Goal: Transaction & Acquisition: Purchase product/service

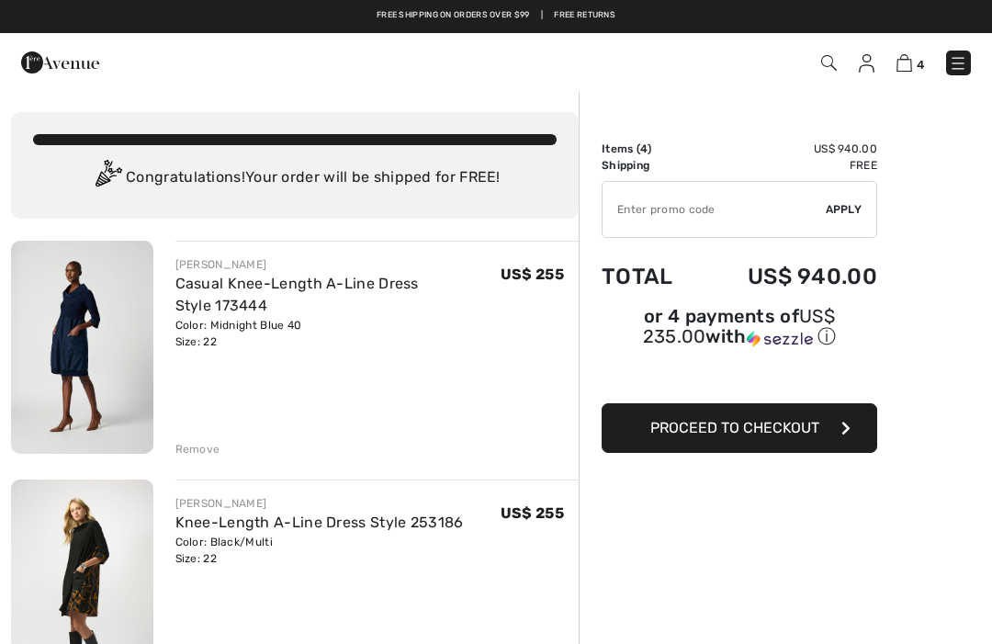
click at [875, 433] on button "Proceed to Checkout" at bounding box center [740, 428] width 276 height 50
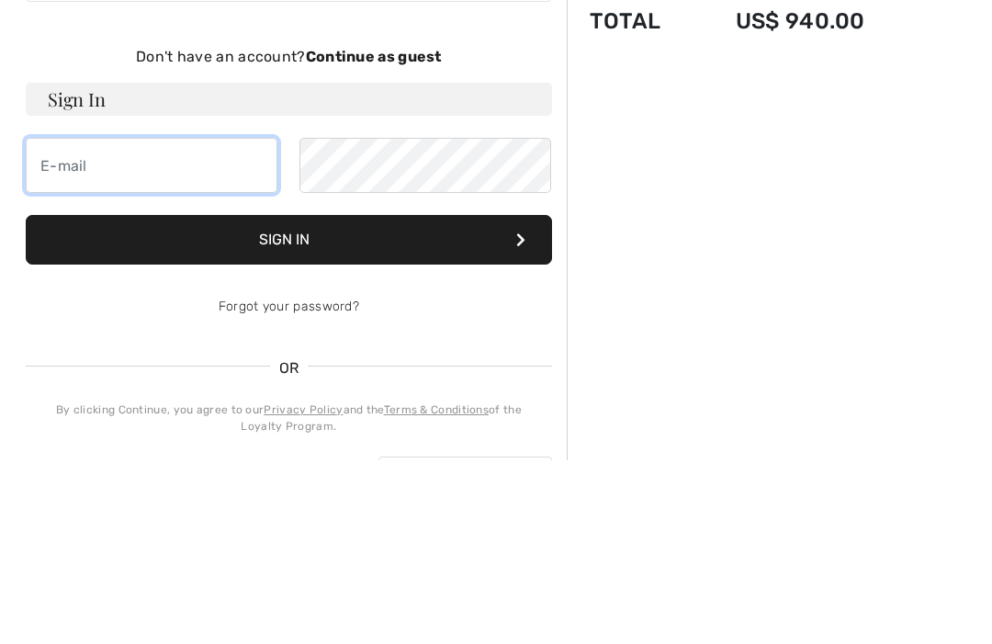
type input "lsilverstein@msn.com"
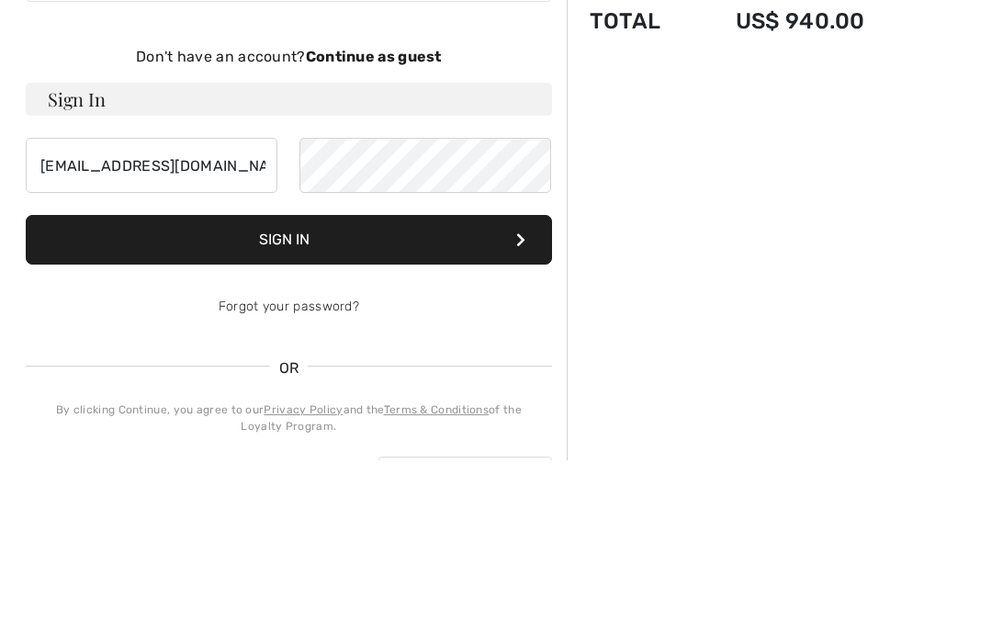
click at [287, 399] on button "Sign In" at bounding box center [289, 424] width 526 height 50
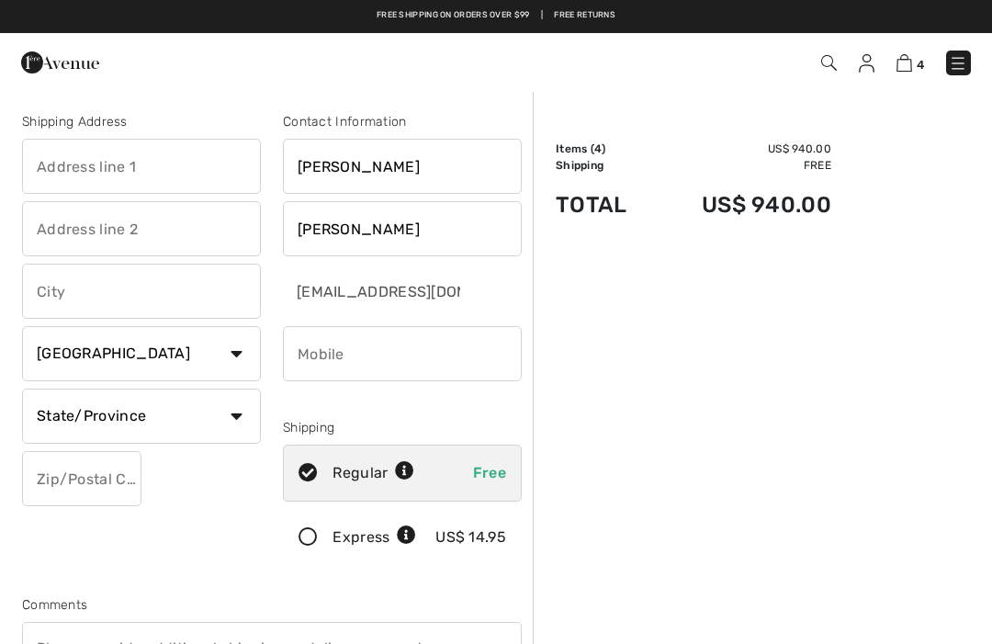
click at [64, 171] on input "text" at bounding box center [141, 166] width 239 height 55
type input "4"
type input "[STREET_ADDRESS]"
type input "3k"
type input "Long Branch"
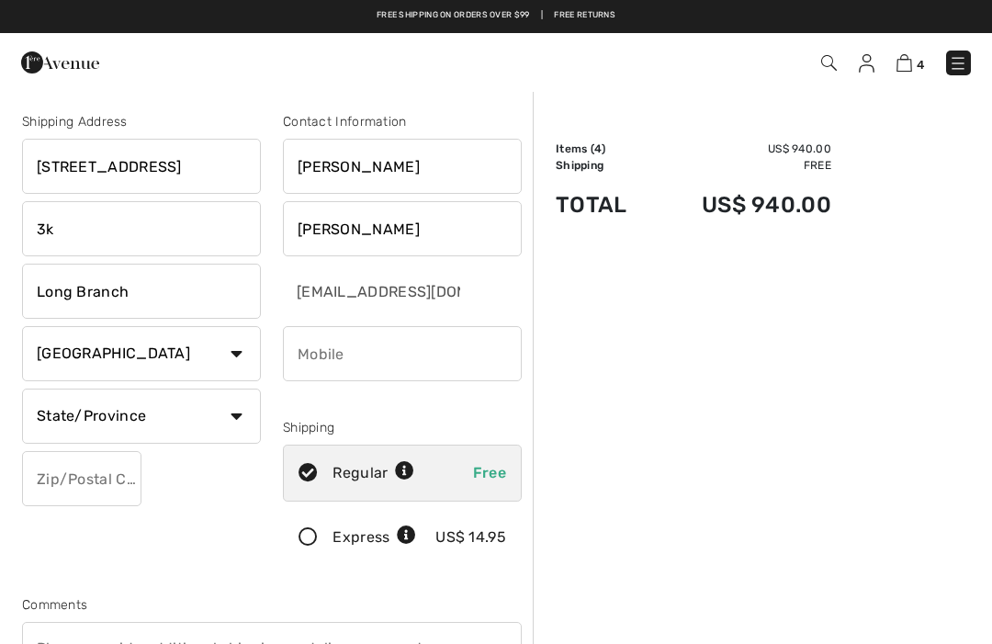
select select "0"
type input "07740"
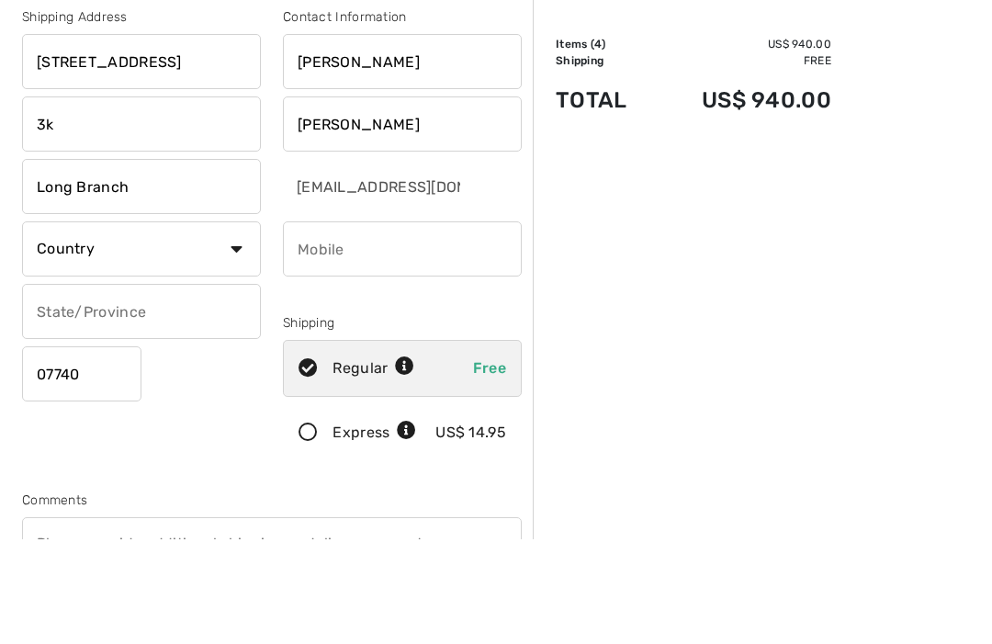
click at [67, 326] on select "Country Canada United States Afghanistan Aland Islands Albania Algeria American…" at bounding box center [141, 353] width 239 height 55
select select "US"
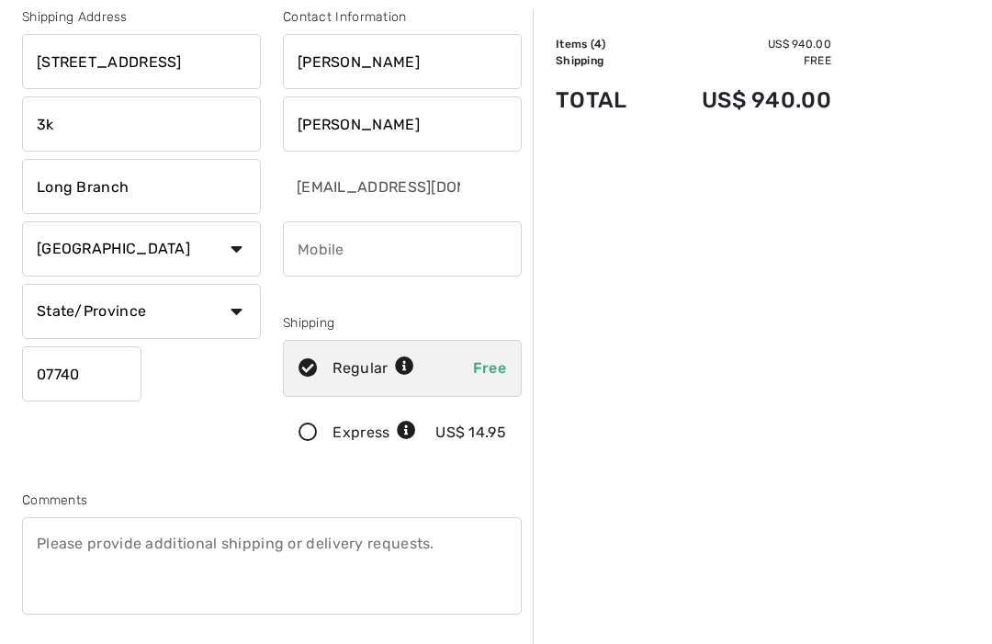
click at [338, 264] on input "phone" at bounding box center [402, 248] width 239 height 55
type input "4845578122"
click at [50, 318] on select "State/Province Alabama Alaska American Samoa Arizona Arkansas California Colora…" at bounding box center [141, 311] width 239 height 55
click at [84, 314] on select "State/Province Alabama Alaska American Samoa Arizona Arkansas California Colora…" at bounding box center [141, 311] width 239 height 55
select select "NJ"
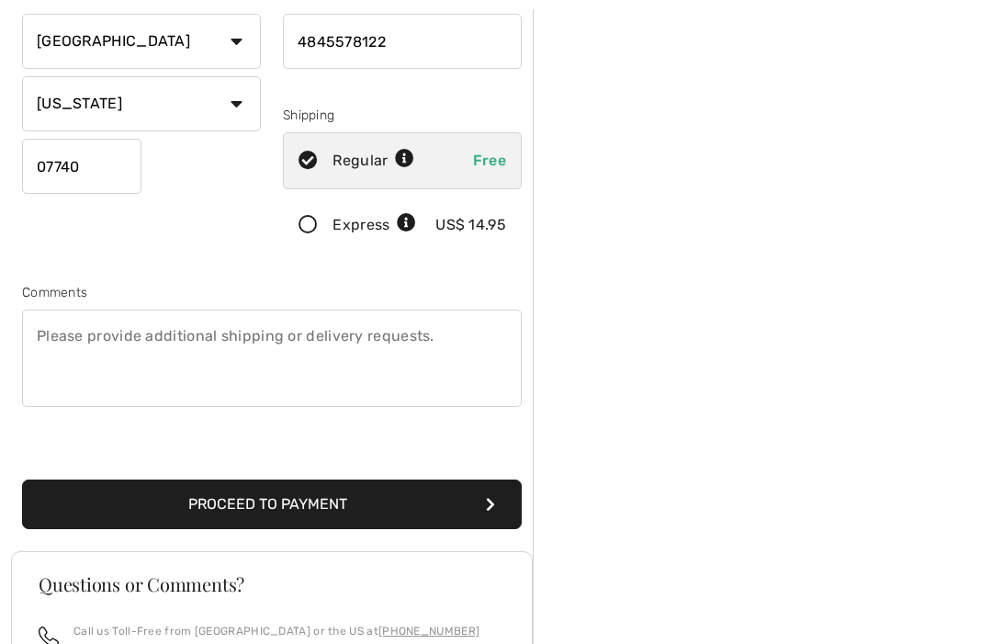
scroll to position [321, 0]
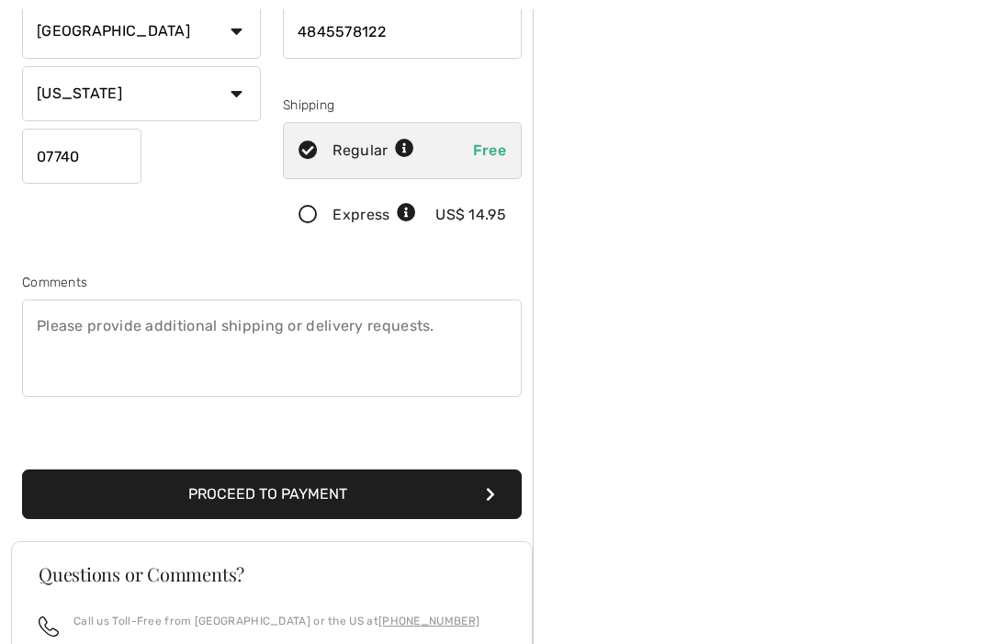
click at [116, 492] on button "Proceed to Payment" at bounding box center [272, 495] width 500 height 50
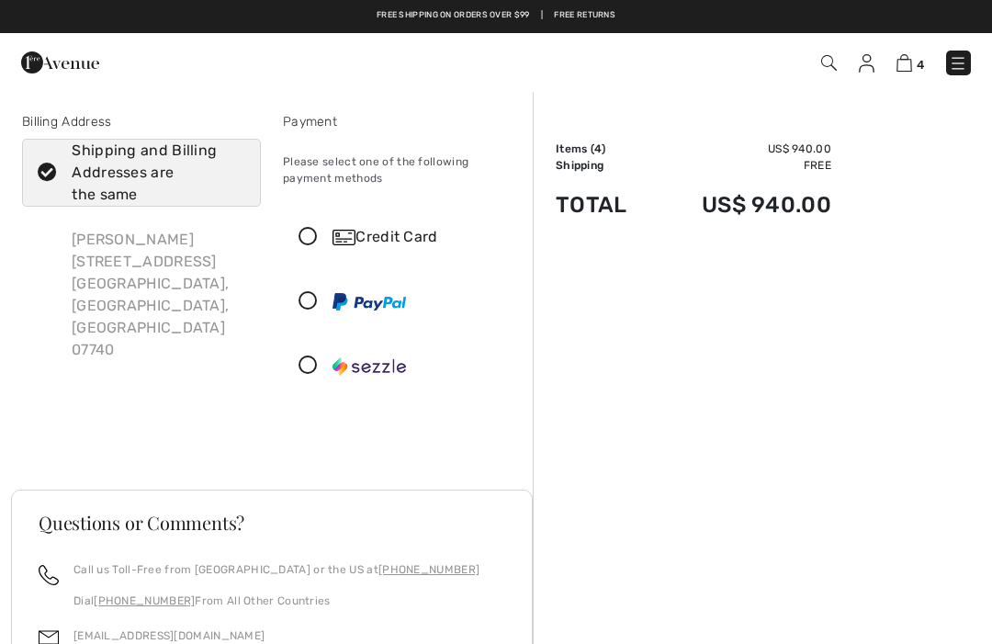
click at [52, 172] on icon at bounding box center [47, 172] width 49 height 19
click at [233, 172] on input "Shipping and Billing Addresses are the same" at bounding box center [239, 172] width 12 height 55
checkbox input "false"
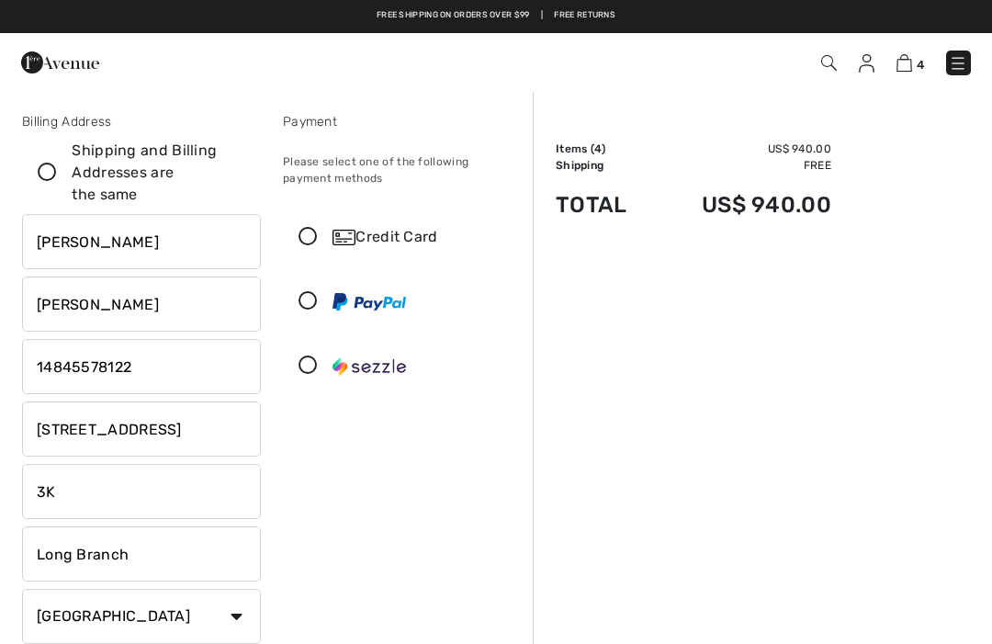
click at [157, 431] on input "675 Ocean Ave" at bounding box center [141, 428] width 239 height 55
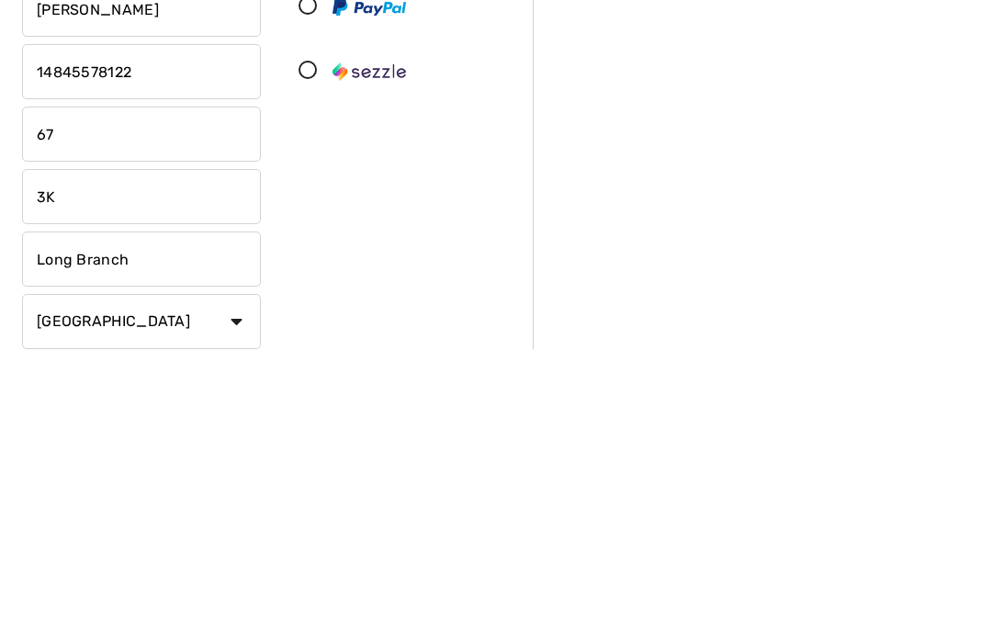
type input "6"
type input "40 old Lancaster rd"
click at [71, 464] on input "3K" at bounding box center [141, 491] width 239 height 55
type input "3"
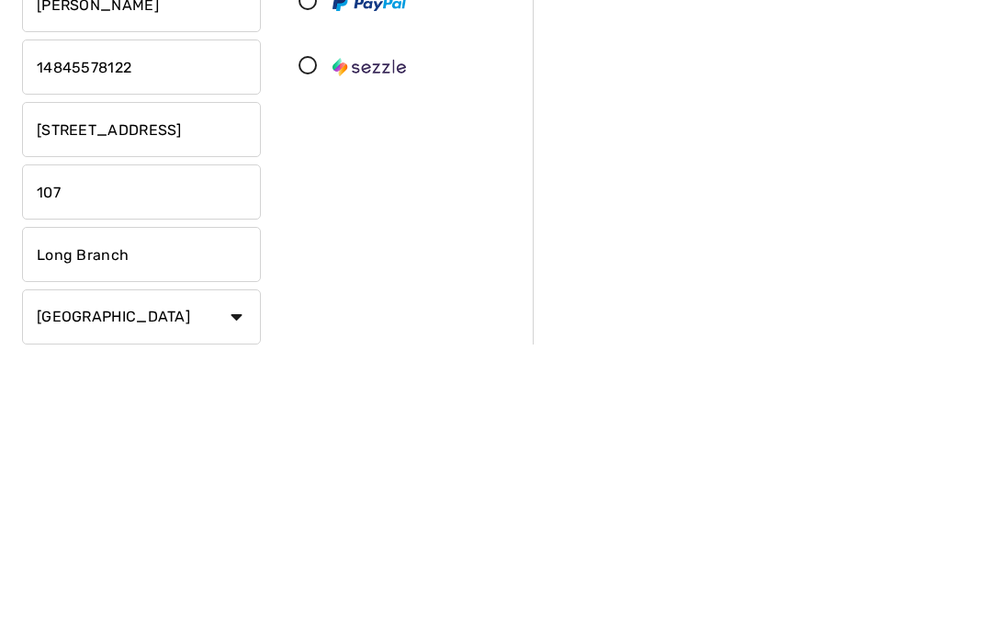
type input "107"
click at [89, 526] on input "Long Branch" at bounding box center [141, 553] width 239 height 55
type input "L"
type input "Merion station"
click at [46, 589] on select "Country Canada United States Afghanistan Aland Islands Albania Algeria American…" at bounding box center [141, 616] width 239 height 55
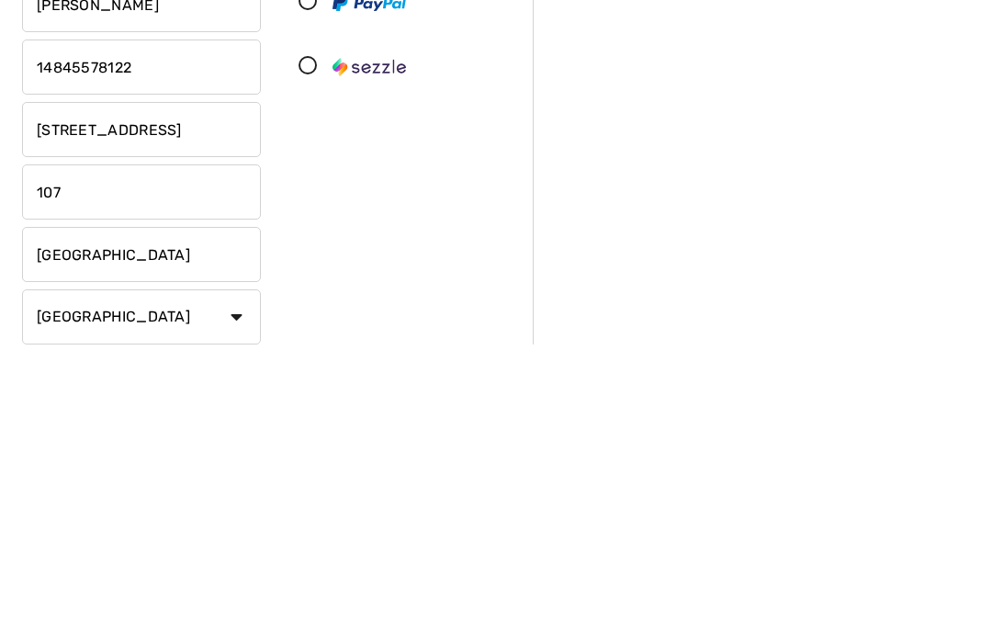
scroll to position [452, 0]
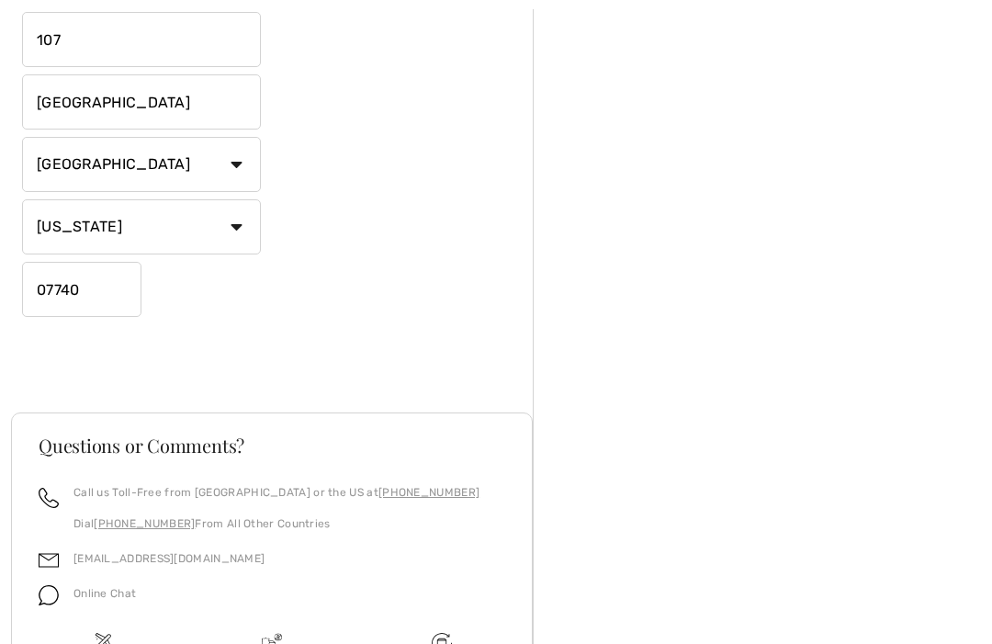
click at [65, 226] on select "State/Province Alabama Alaska American Samoa Arizona Arkansas California Colora…" at bounding box center [141, 226] width 239 height 55
select select "PA"
click at [51, 300] on input "07740" at bounding box center [81, 289] width 119 height 55
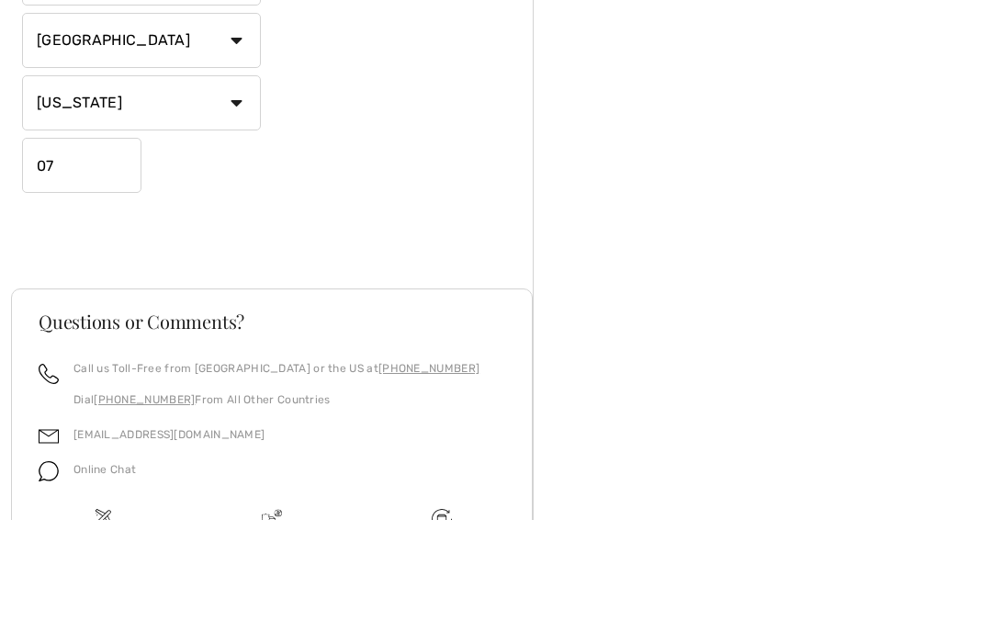
type input "0"
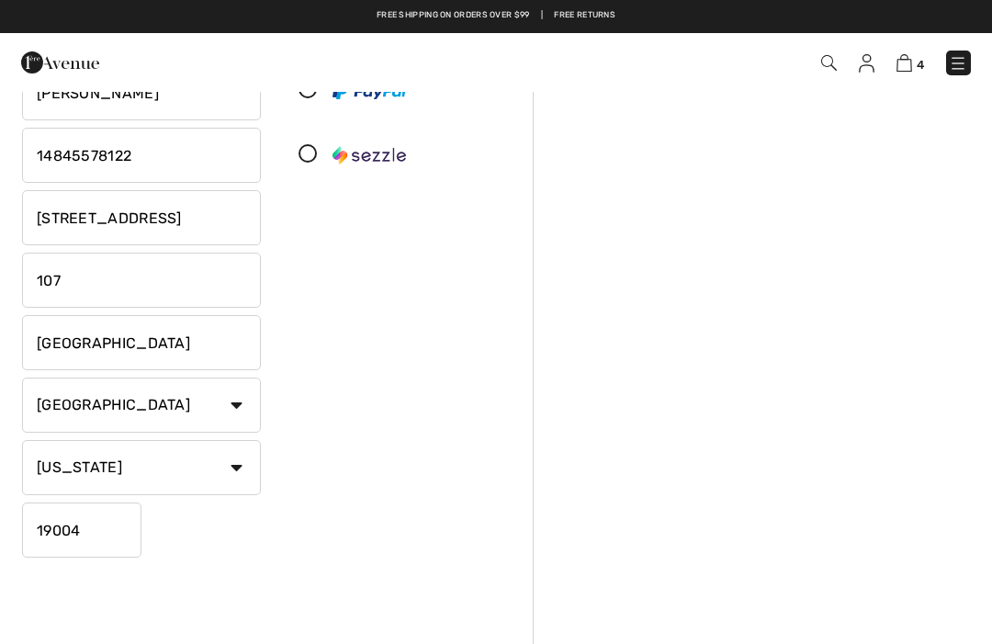
scroll to position [0, 0]
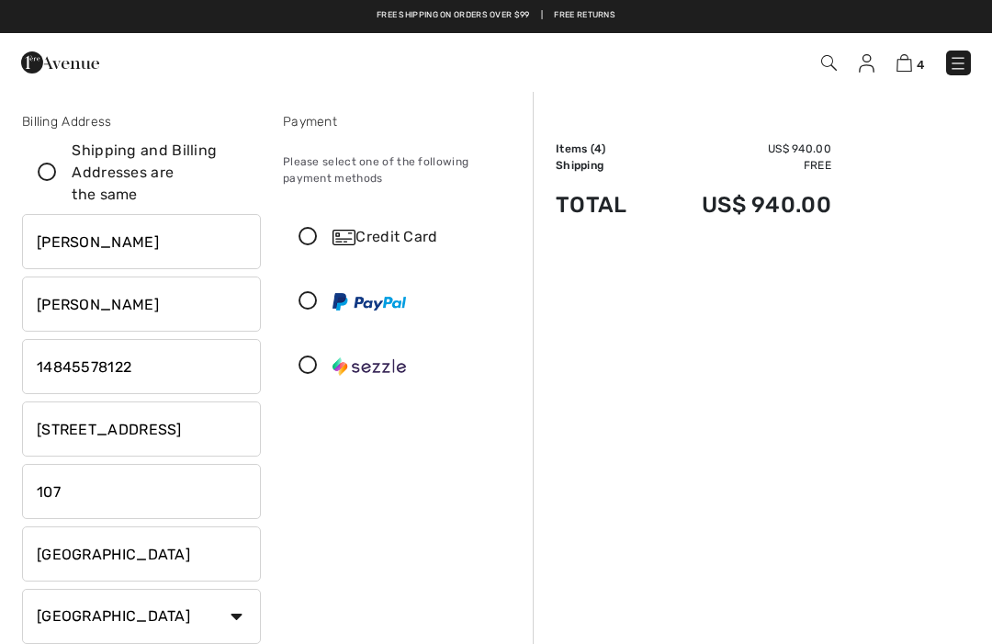
type input "19004"
click at [311, 251] on div "Credit Card" at bounding box center [402, 236] width 237 height 55
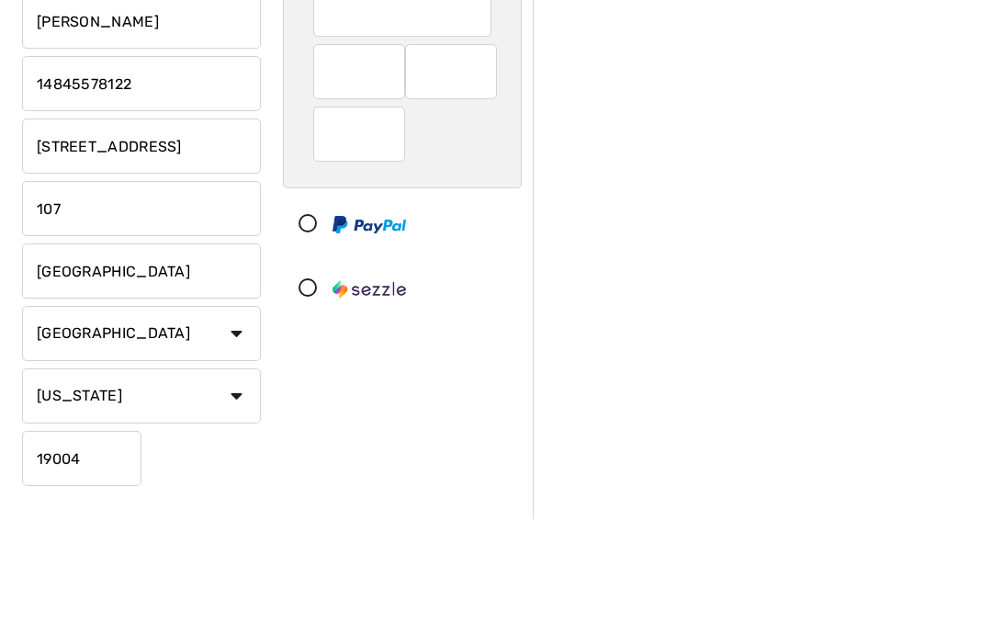
scroll to position [283, 0]
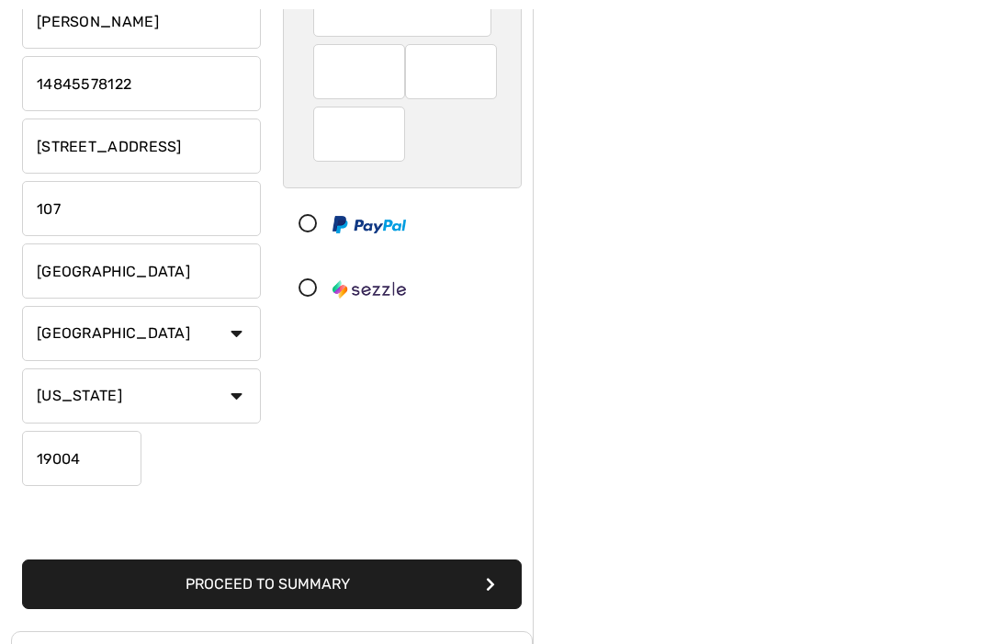
click at [188, 581] on button "Proceed to Summary" at bounding box center [272, 584] width 500 height 50
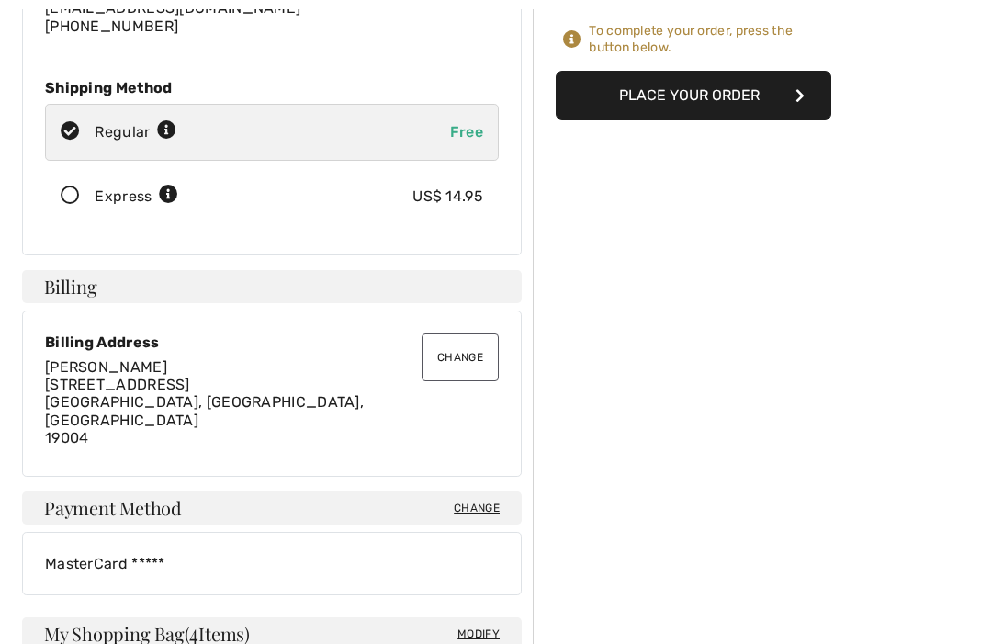
scroll to position [300, 0]
click at [440, 347] on button "Change" at bounding box center [460, 356] width 77 height 48
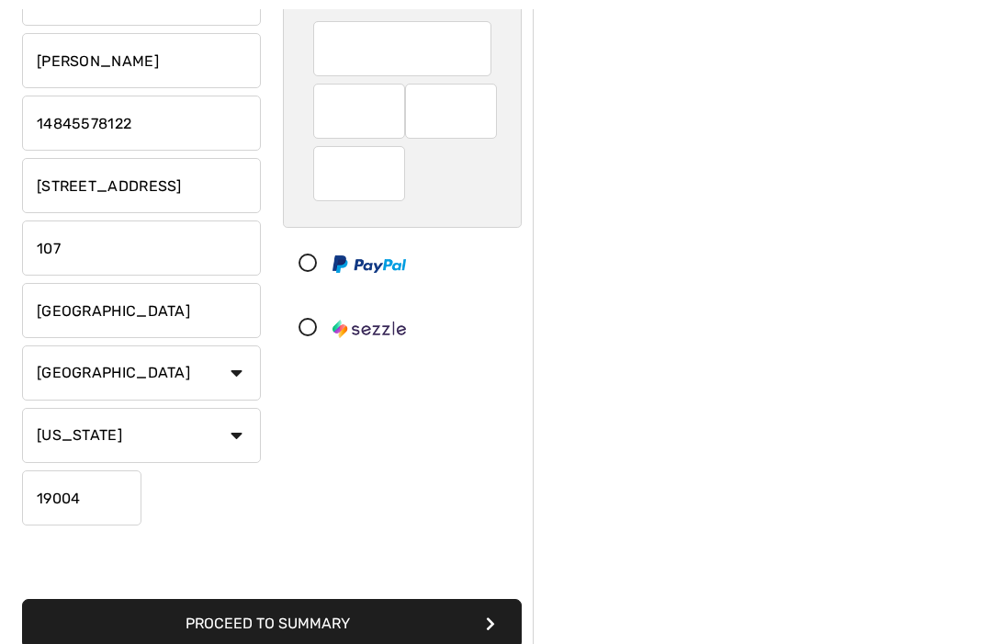
scroll to position [254, 0]
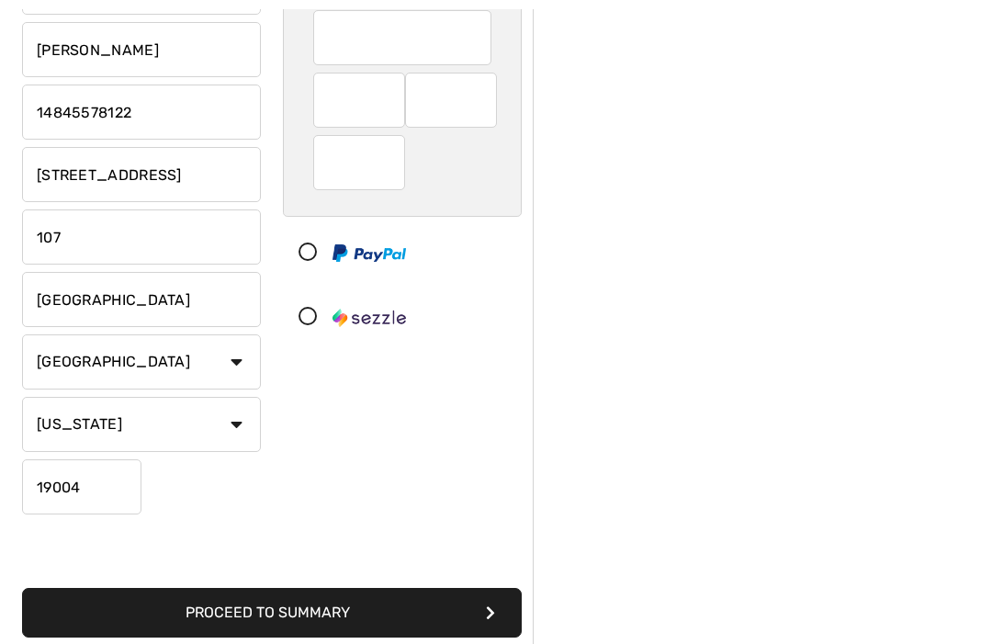
click at [89, 489] on input "19004" at bounding box center [81, 486] width 119 height 55
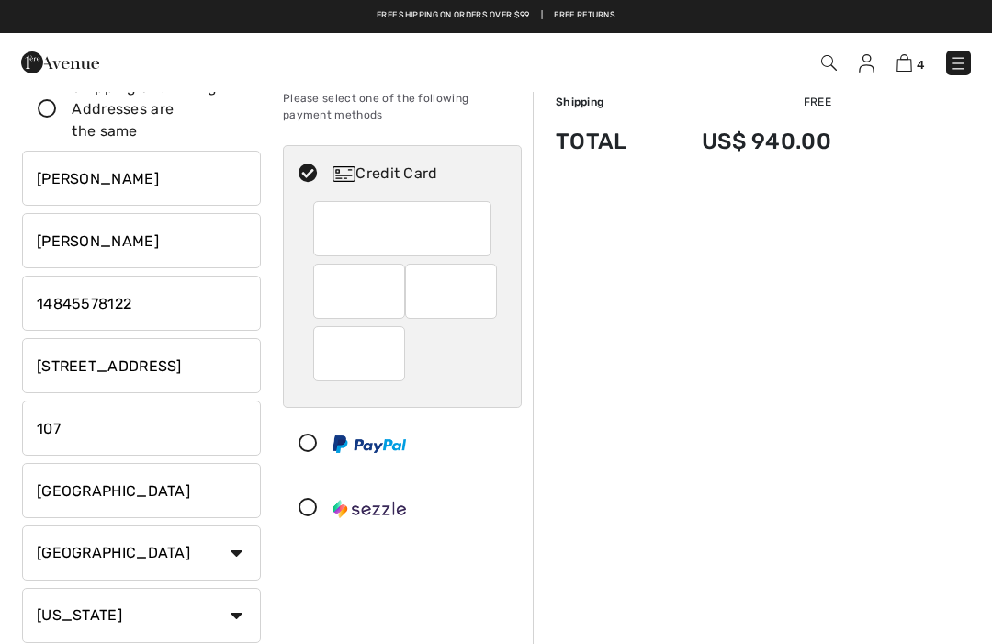
scroll to position [0, 0]
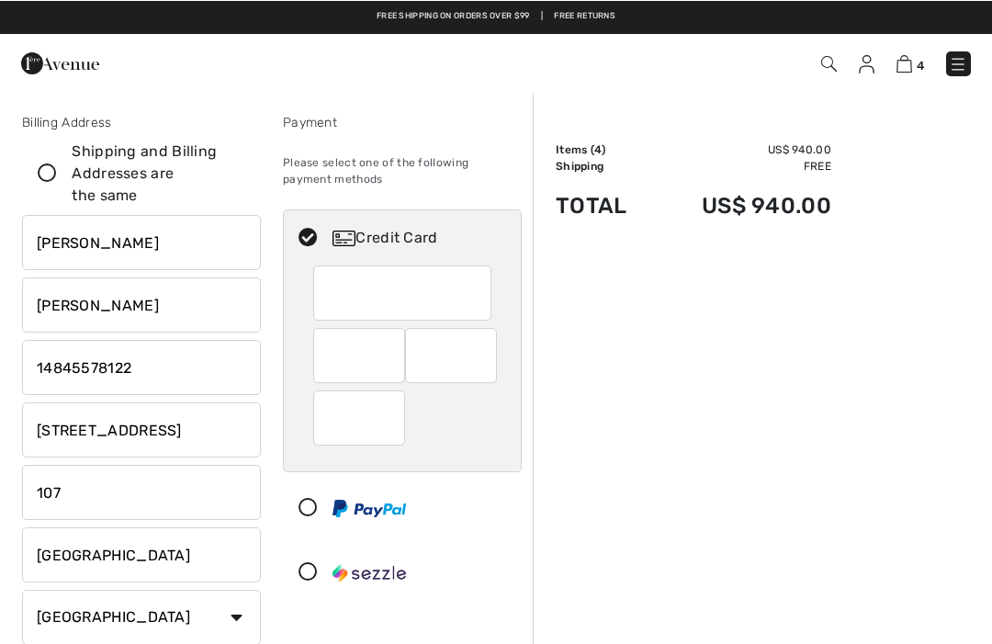
type input "19066"
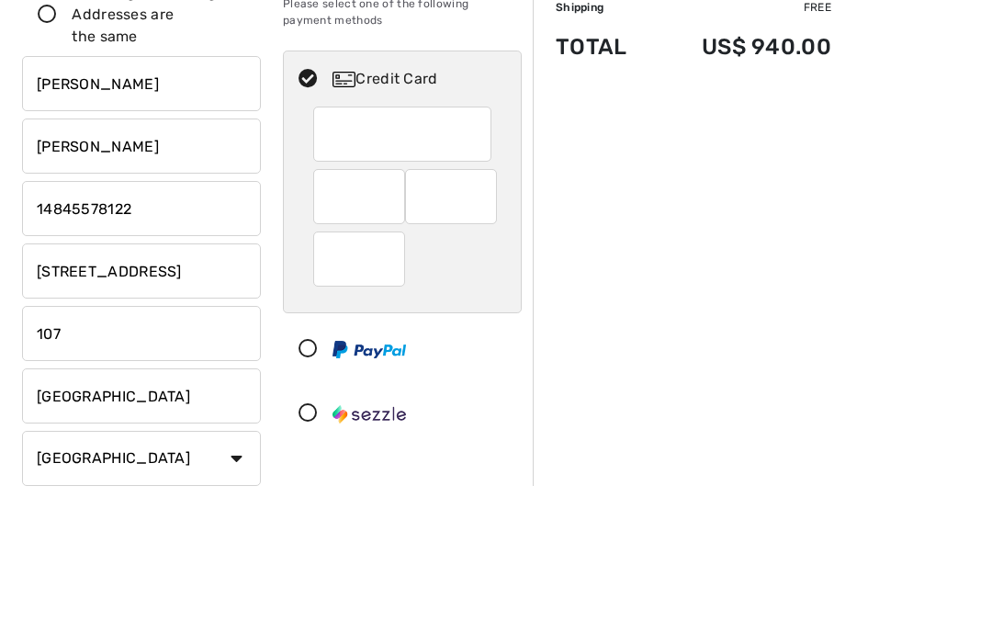
click at [347, 327] on div at bounding box center [359, 354] width 92 height 55
radio input "true"
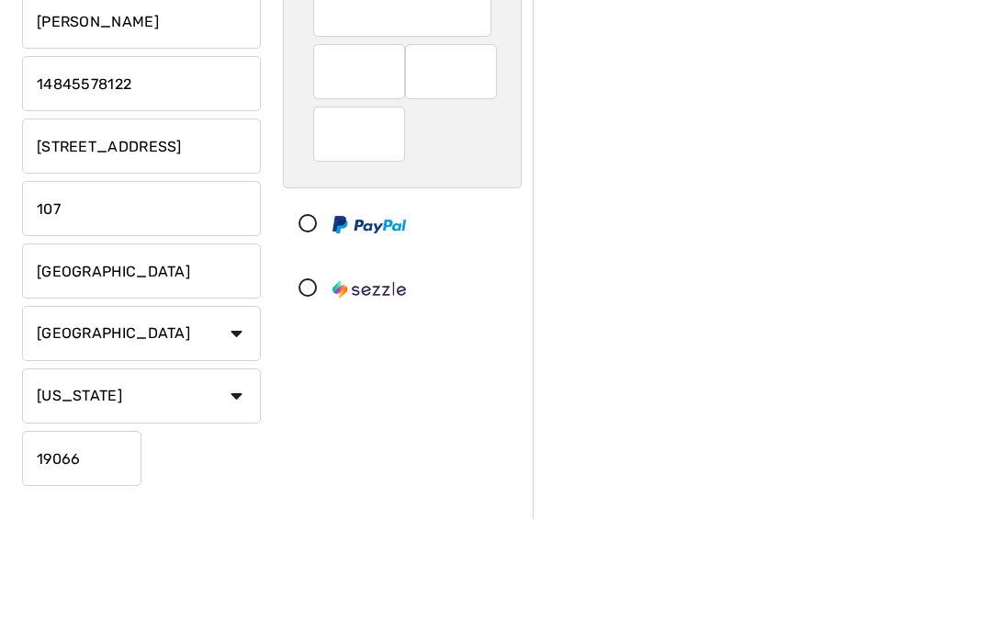
scroll to position [283, 0]
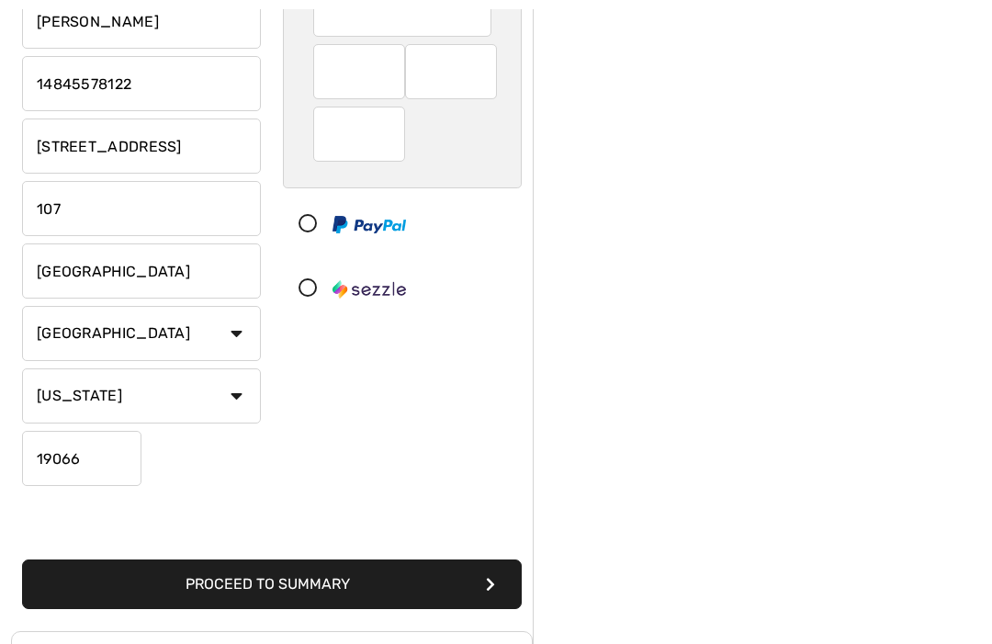
click at [211, 591] on button "Proceed to Summary" at bounding box center [272, 584] width 500 height 50
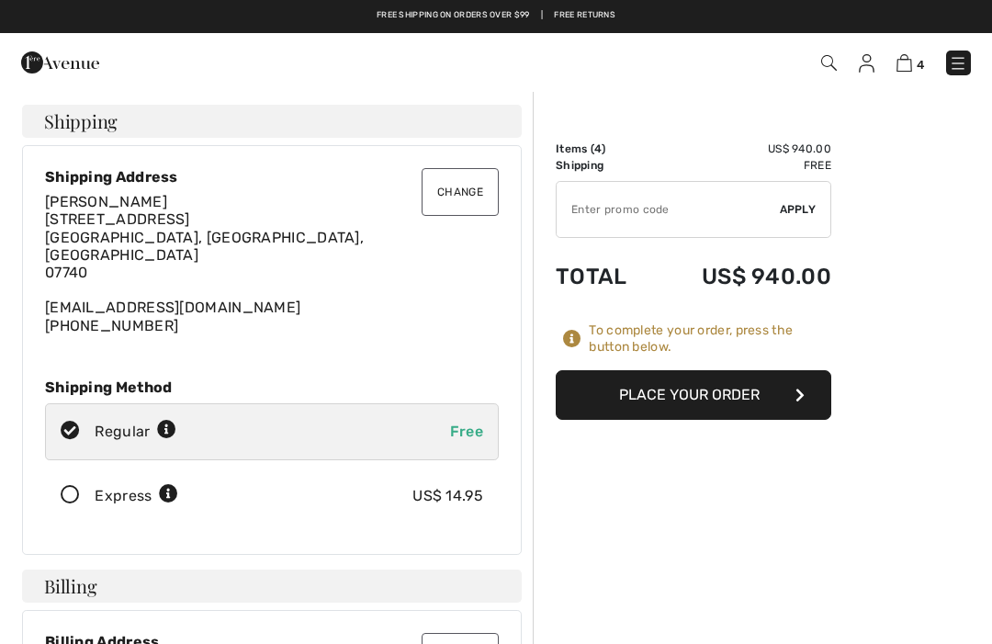
click at [803, 393] on icon "button" at bounding box center [799, 395] width 9 height 15
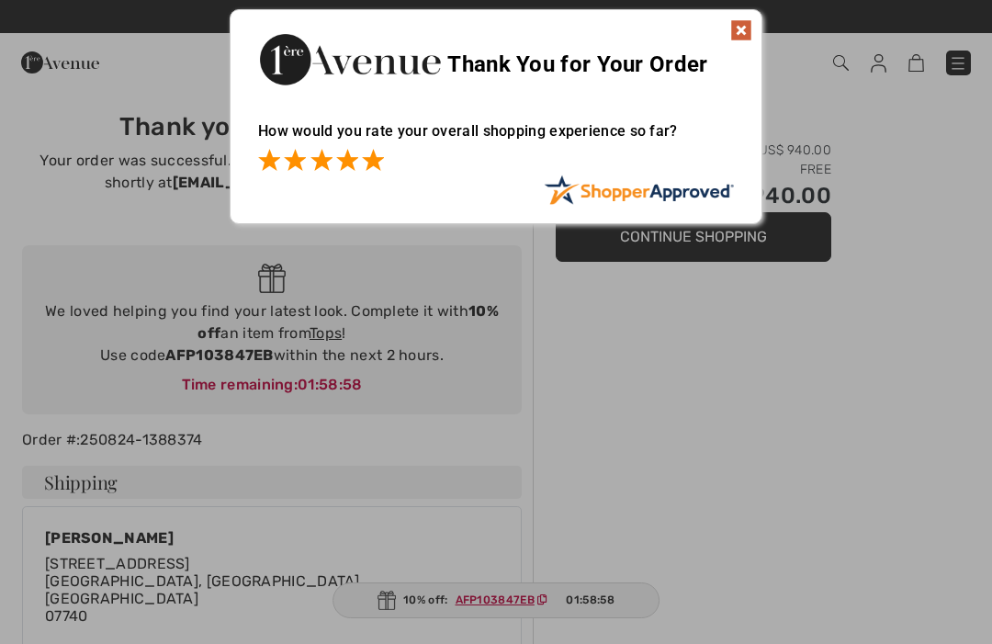
click at [368, 168] on span at bounding box center [373, 160] width 22 height 22
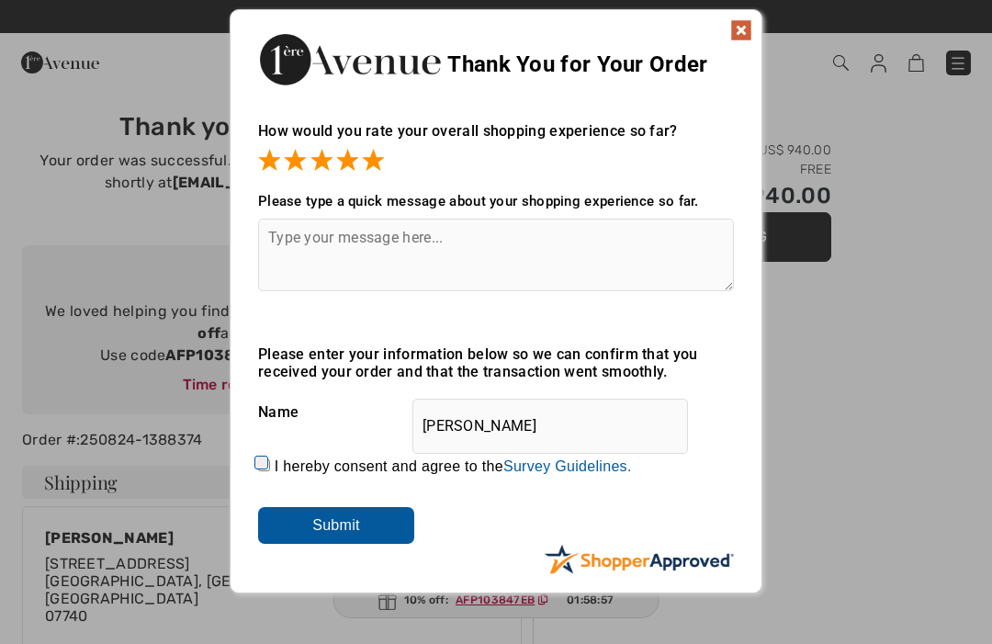
click at [746, 33] on img at bounding box center [741, 30] width 22 height 22
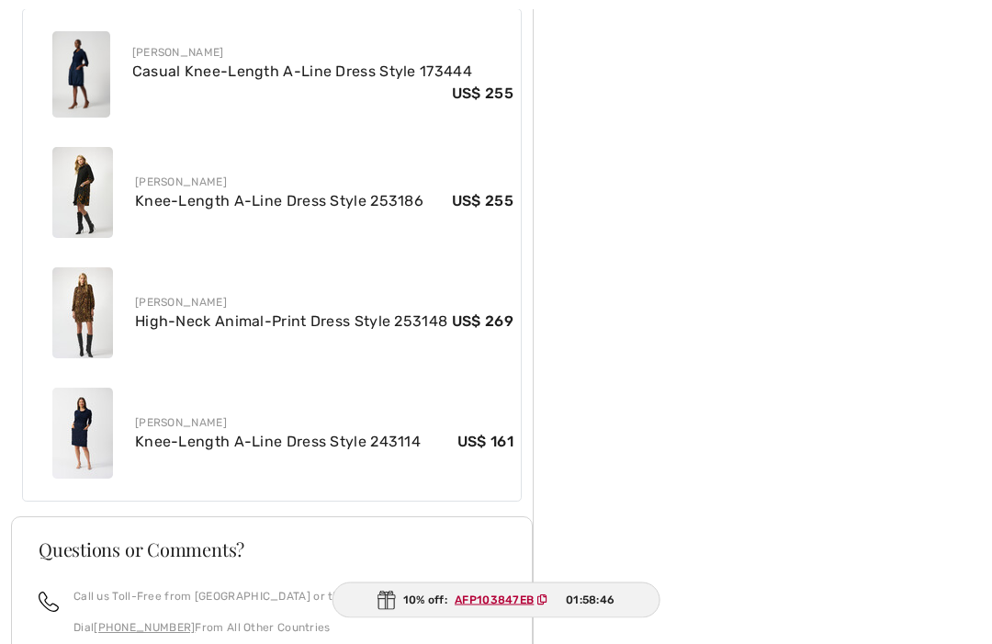
scroll to position [1078, 0]
click at [69, 419] on img at bounding box center [82, 432] width 61 height 91
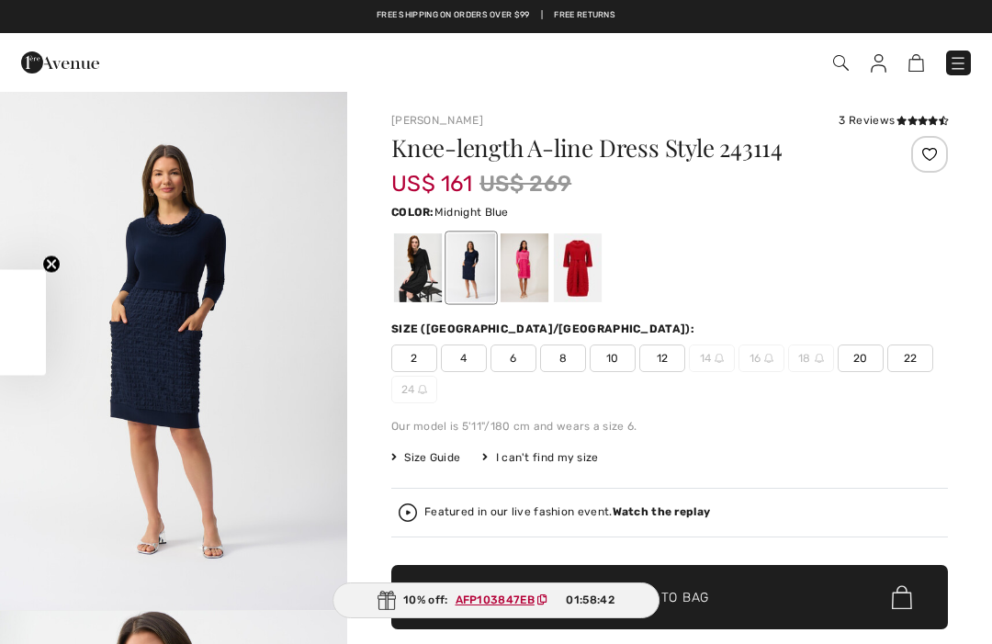
checkbox input "true"
click at [74, 360] on img "1 / 5" at bounding box center [173, 350] width 347 height 520
